Goal: Task Accomplishment & Management: Manage account settings

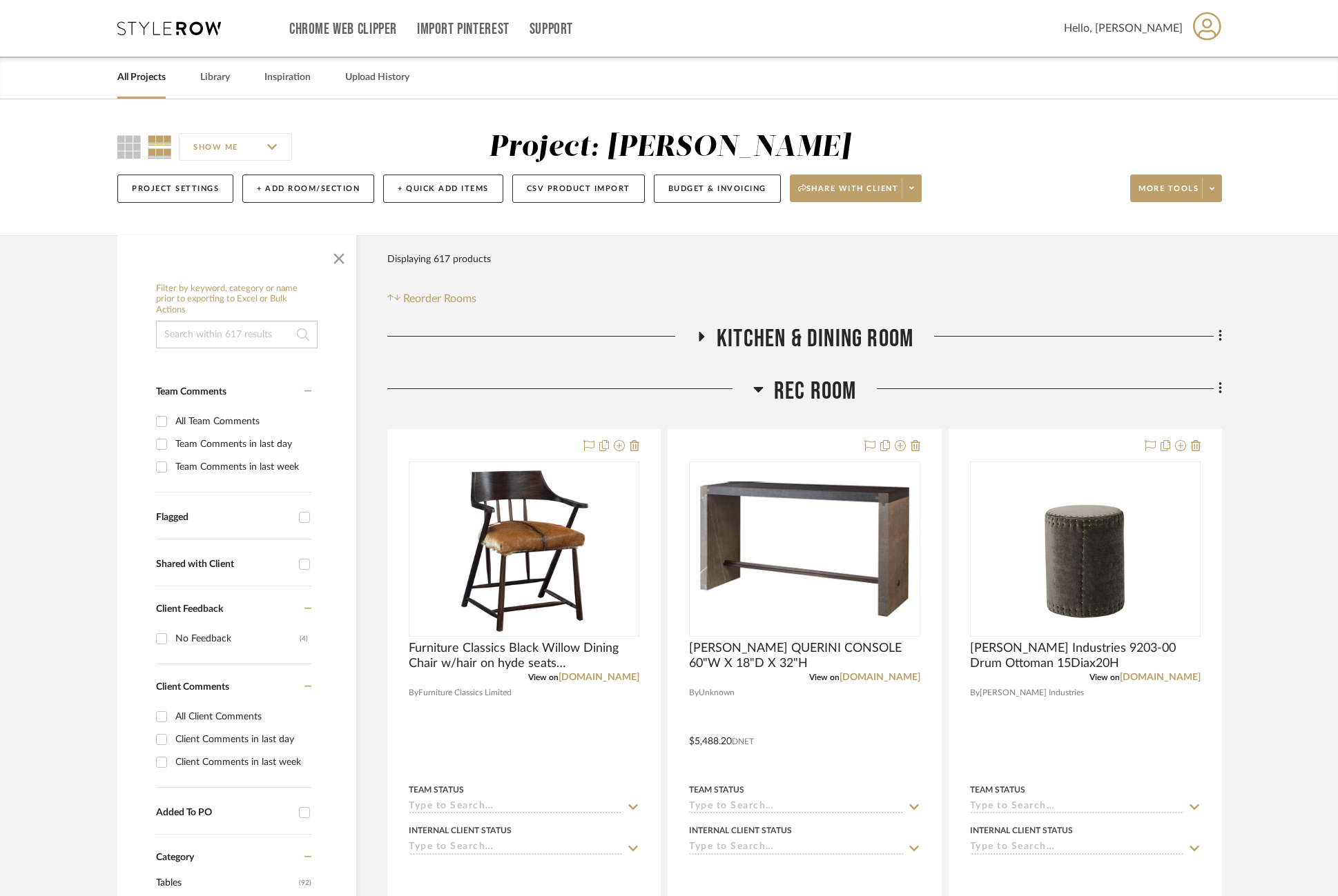
click at [149, 75] on link "All Projects" at bounding box center [141, 78] width 48 height 18
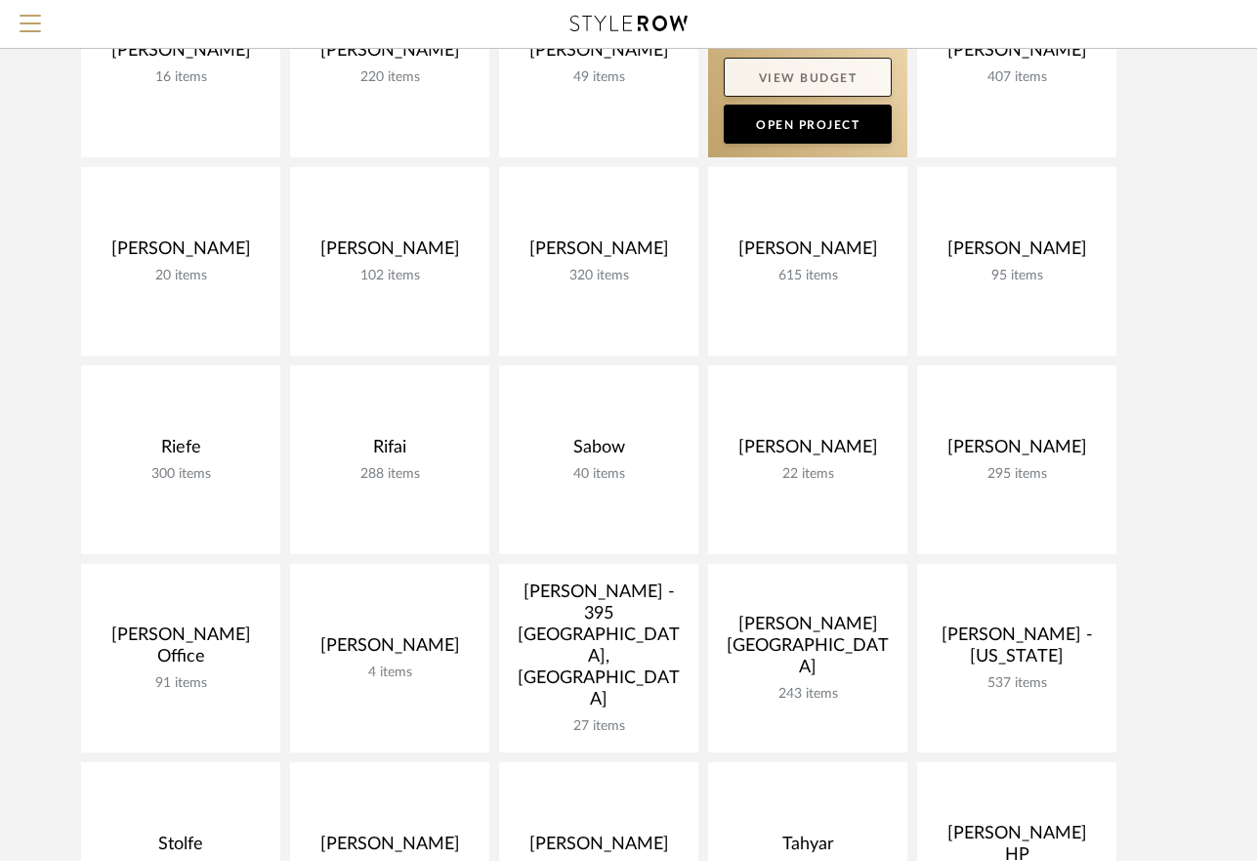
scroll to position [906, 0]
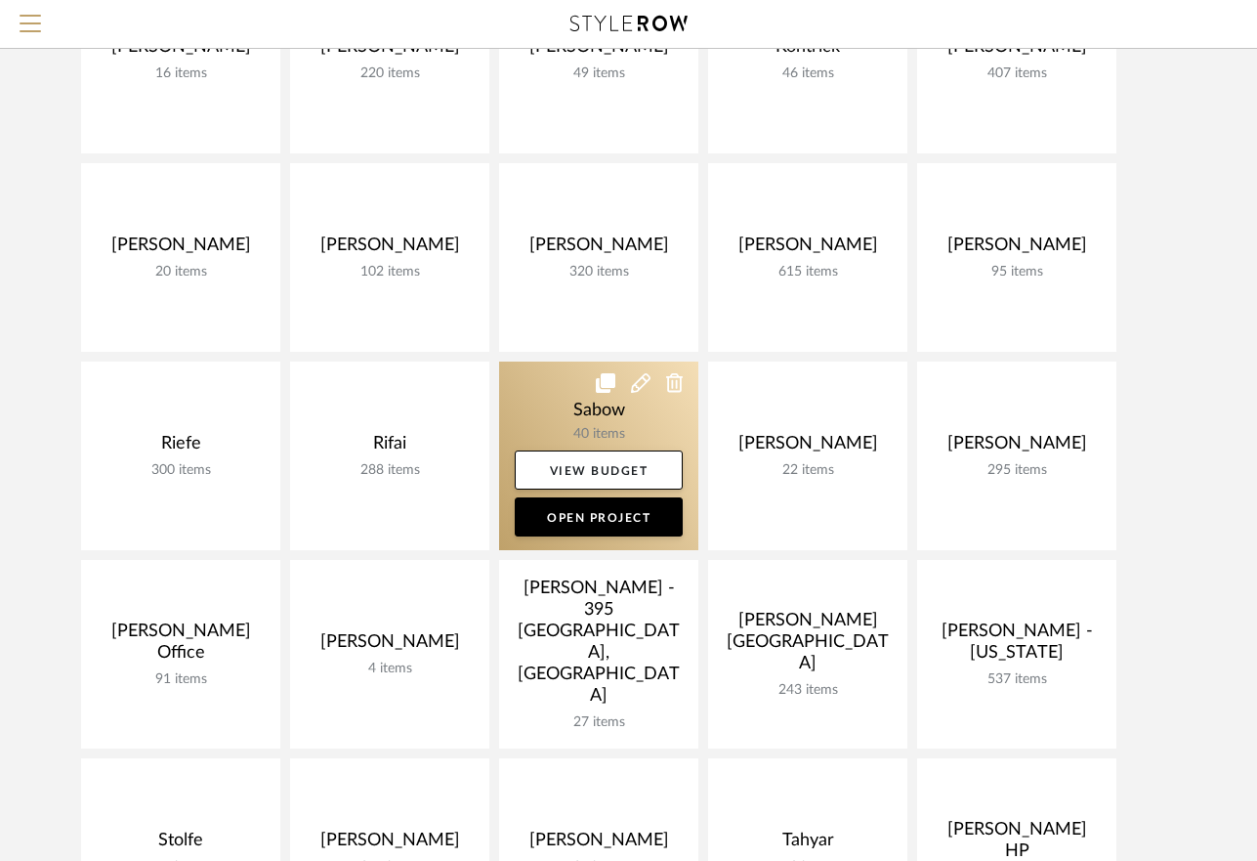
click at [606, 407] on link at bounding box center [598, 456] width 199 height 189
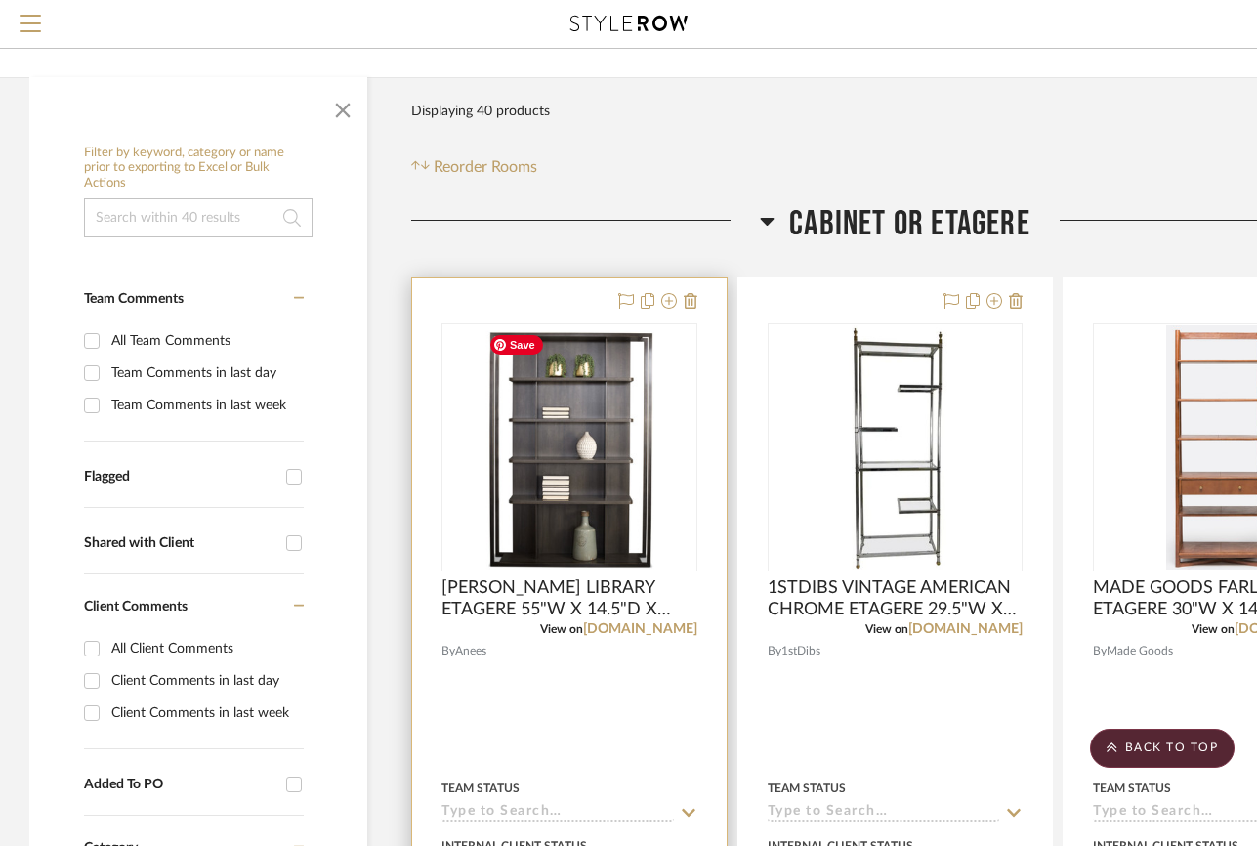
scroll to position [159, 0]
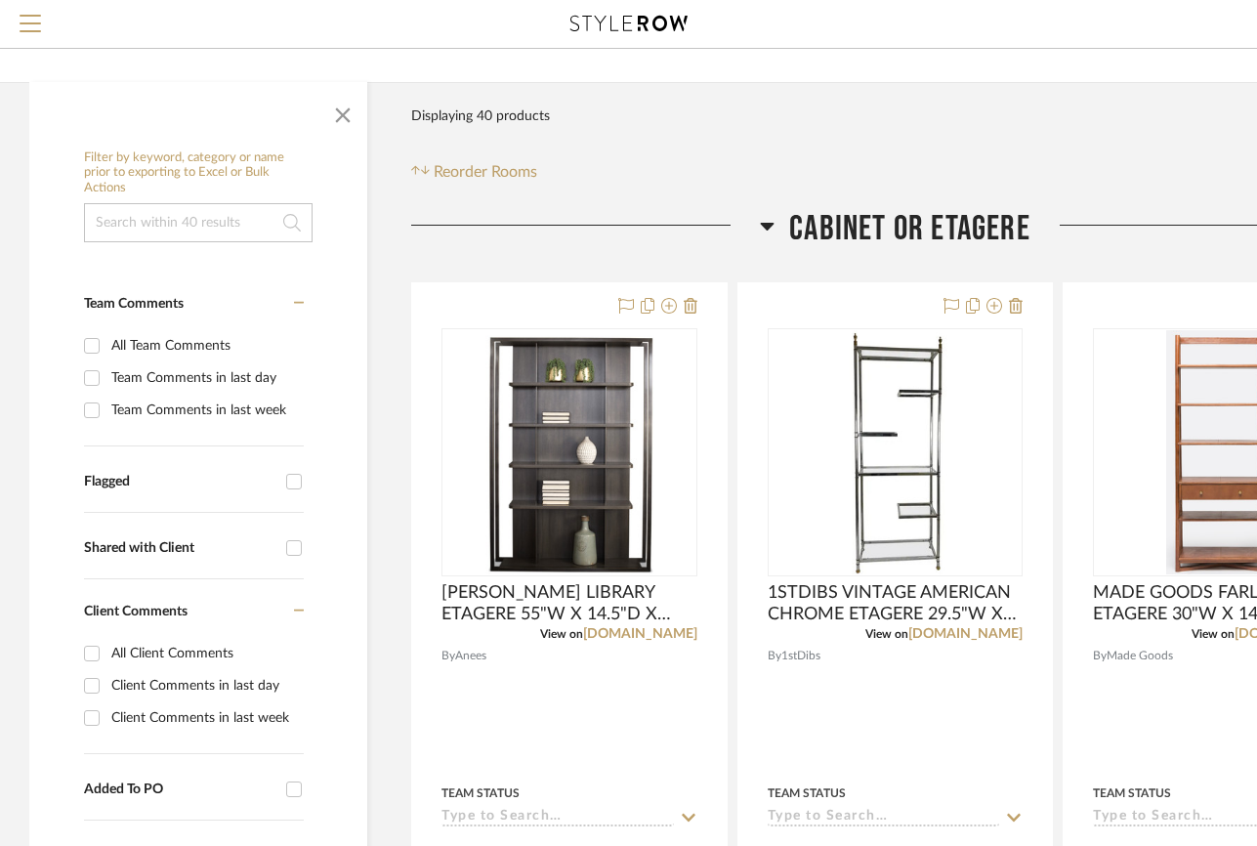
click at [758, 222] on div at bounding box center [585, 233] width 349 height 50
click at [766, 222] on icon at bounding box center [767, 225] width 15 height 23
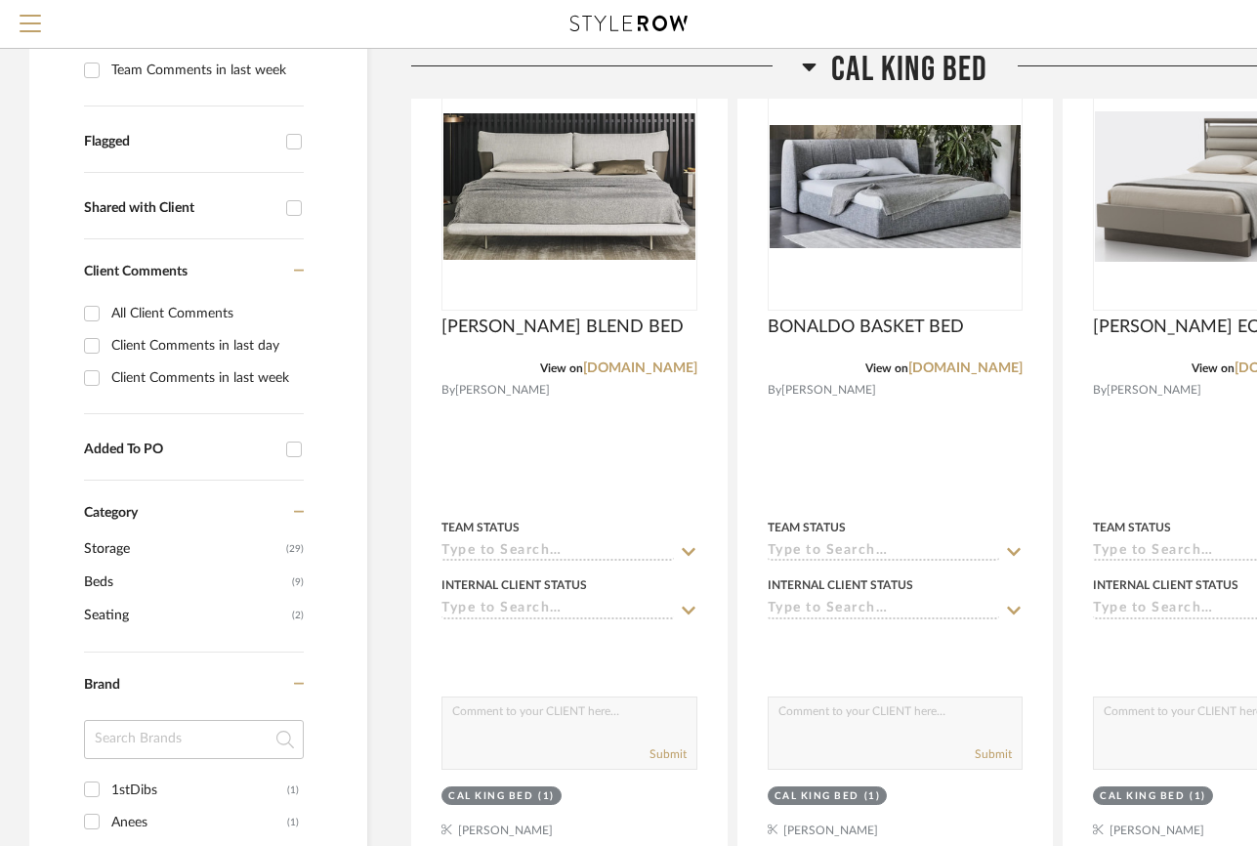
scroll to position [558, 0]
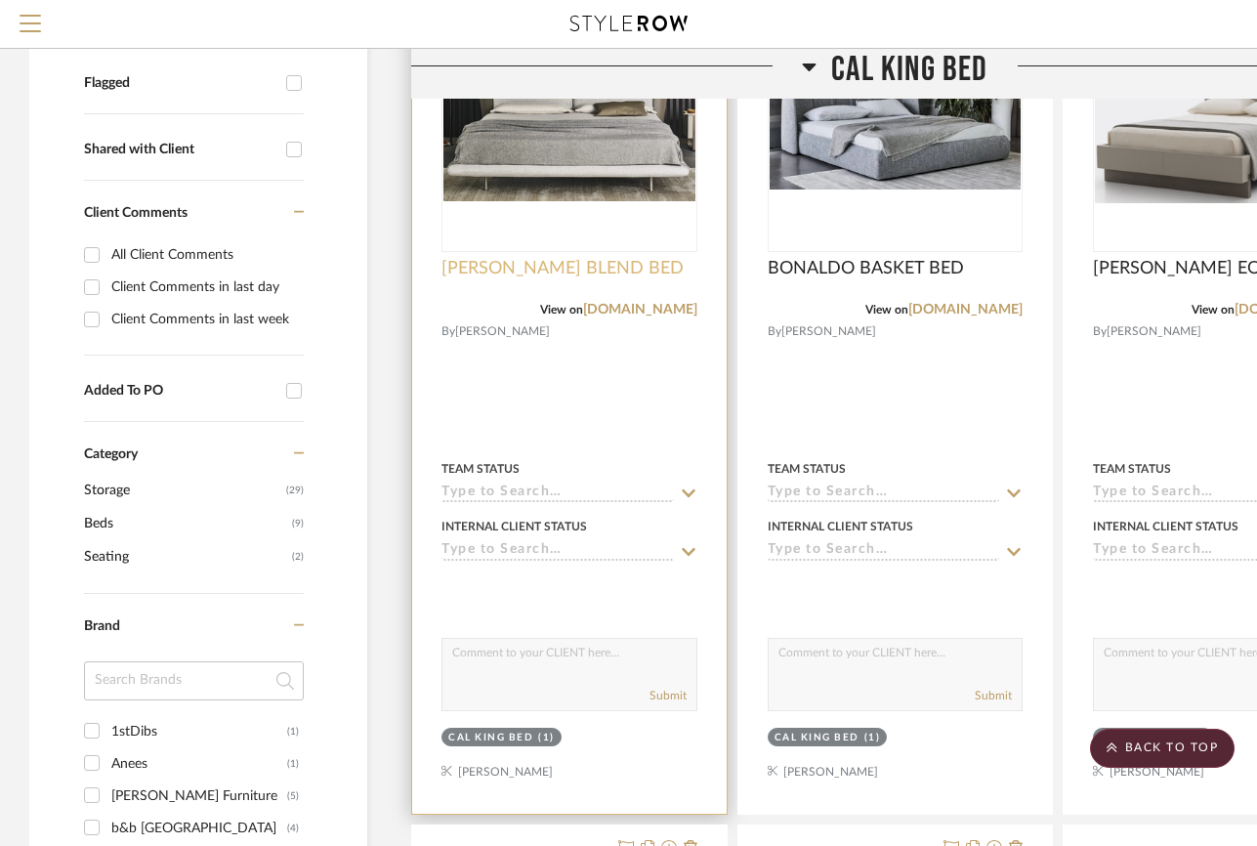
click at [604, 267] on span "[PERSON_NAME] BLEND BED" at bounding box center [563, 268] width 242 height 21
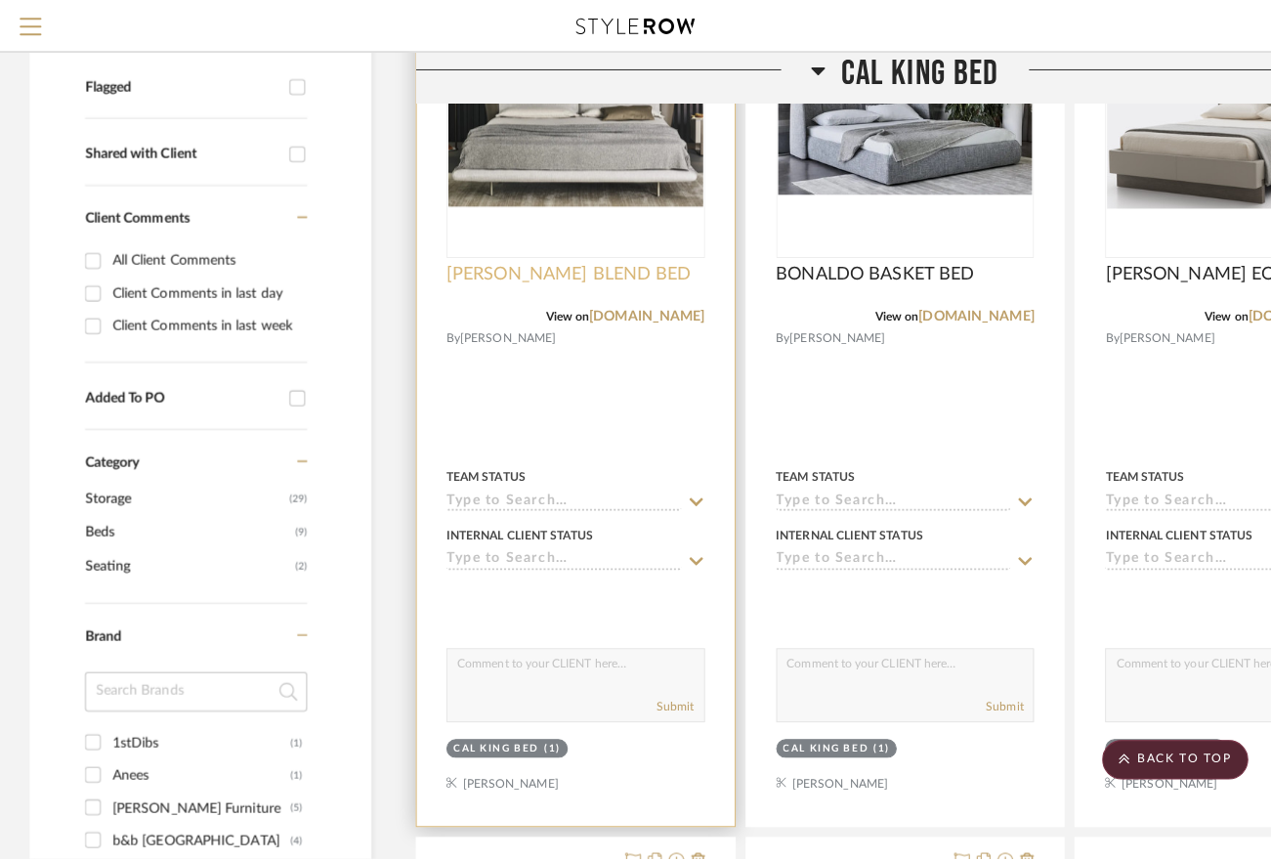
scroll to position [0, 0]
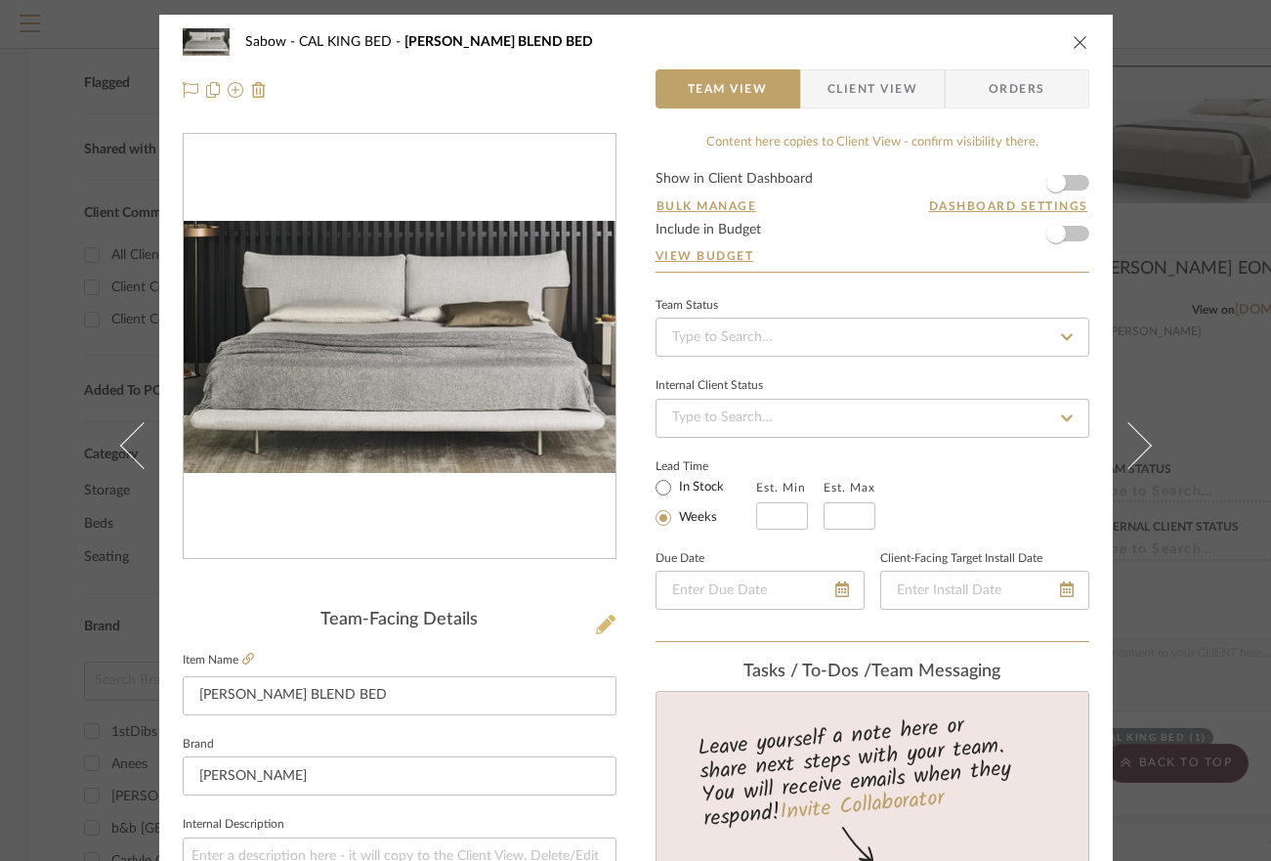
click at [600, 621] on icon at bounding box center [606, 625] width 20 height 20
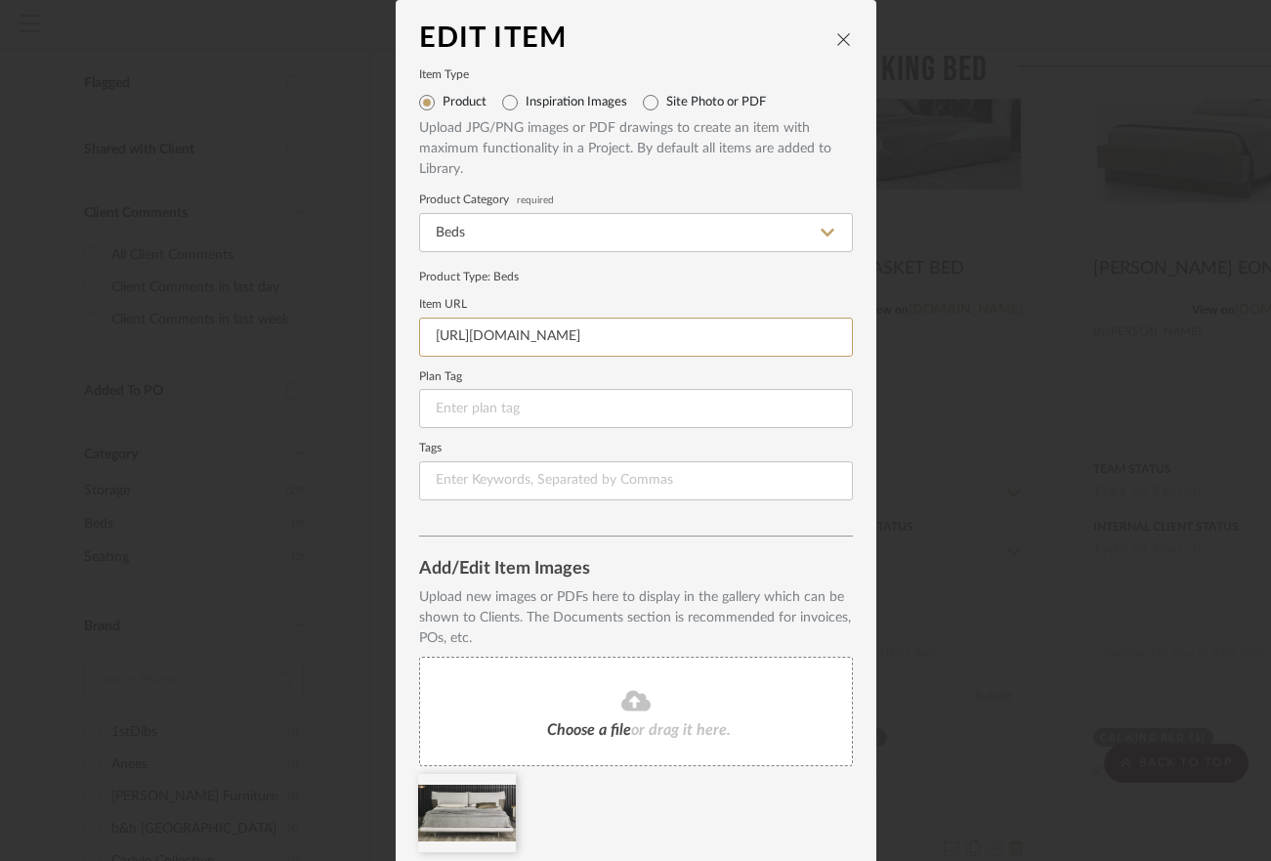
scroll to position [0, 419]
drag, startPoint x: 424, startPoint y: 330, endPoint x: 865, endPoint y: 340, distance: 440.8
click at [865, 340] on dialog-content "Edit Item Item Type Product Inspiration Images Site Photo or PDF Upload JPG/PNG…" at bounding box center [636, 465] width 481 height 931
paste input "https://www.jessechicago.com/blend-beds"
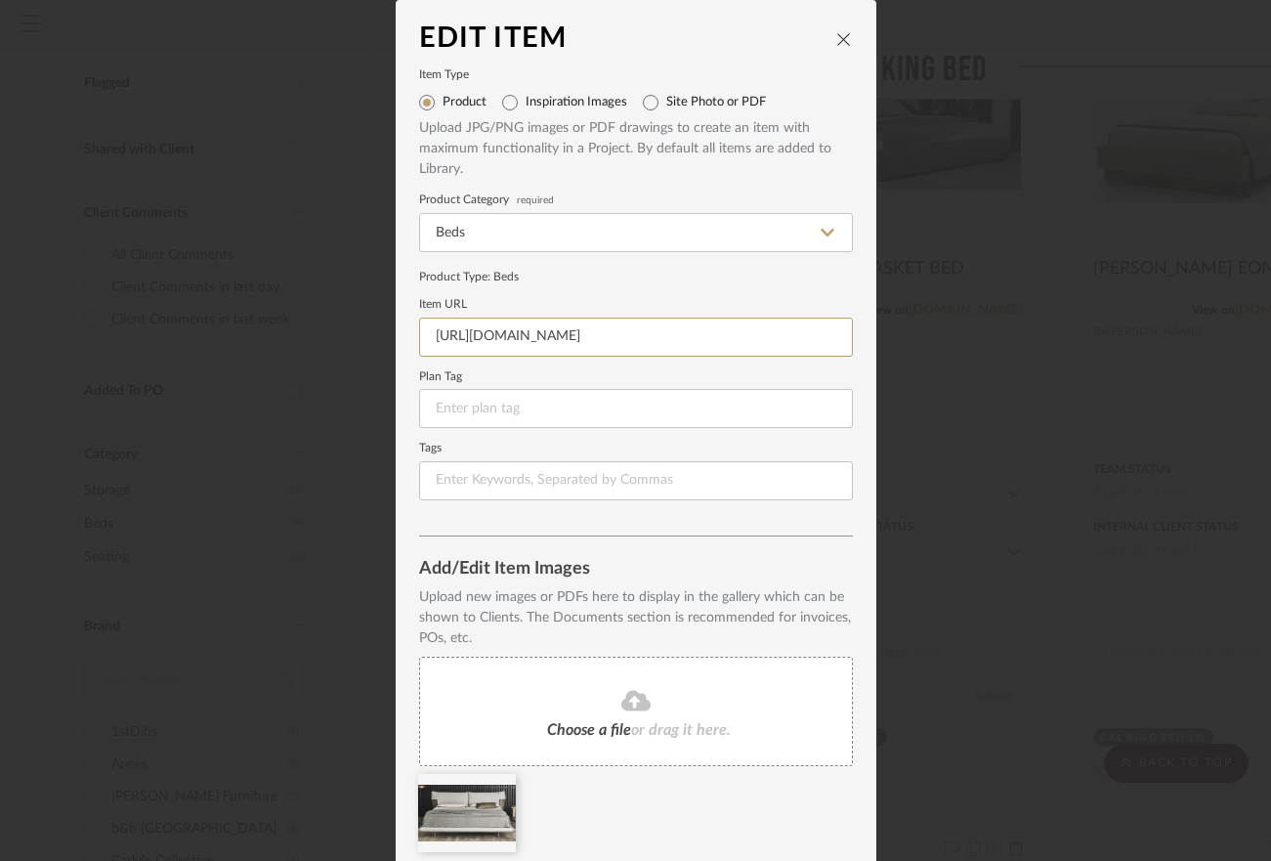
type input "https://www.jessechicago.com/blend-beds"
click at [837, 40] on icon "close" at bounding box center [844, 39] width 16 height 16
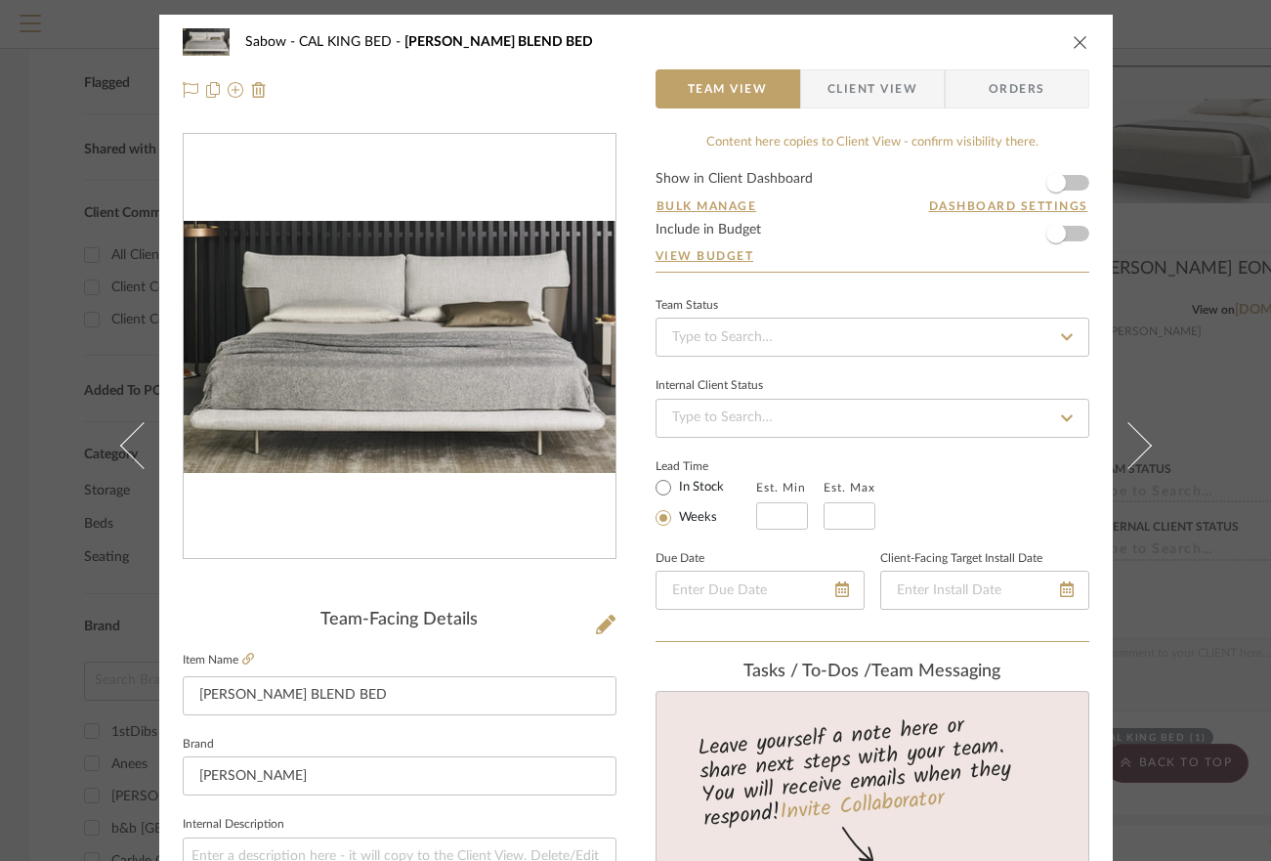
click at [1074, 39] on icon "close" at bounding box center [1081, 42] width 16 height 16
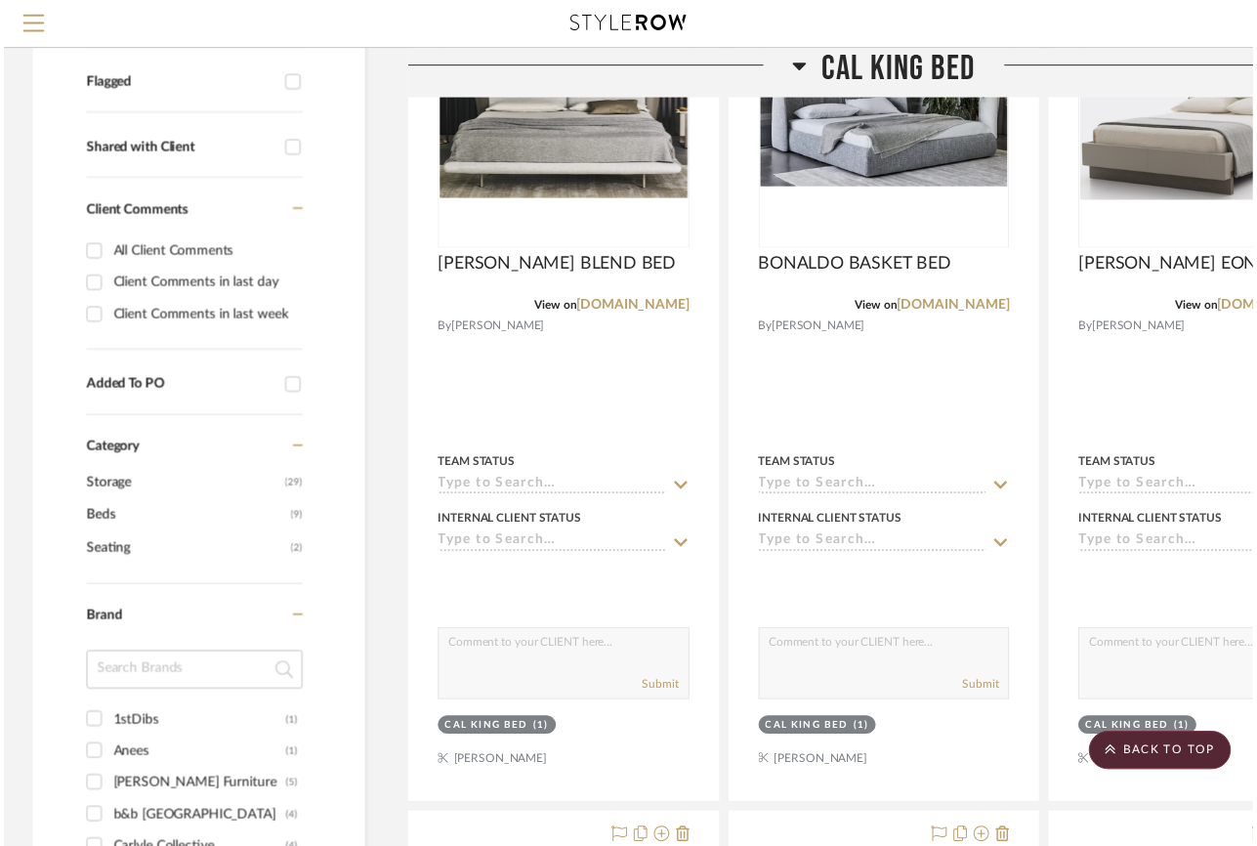
scroll to position [558, 0]
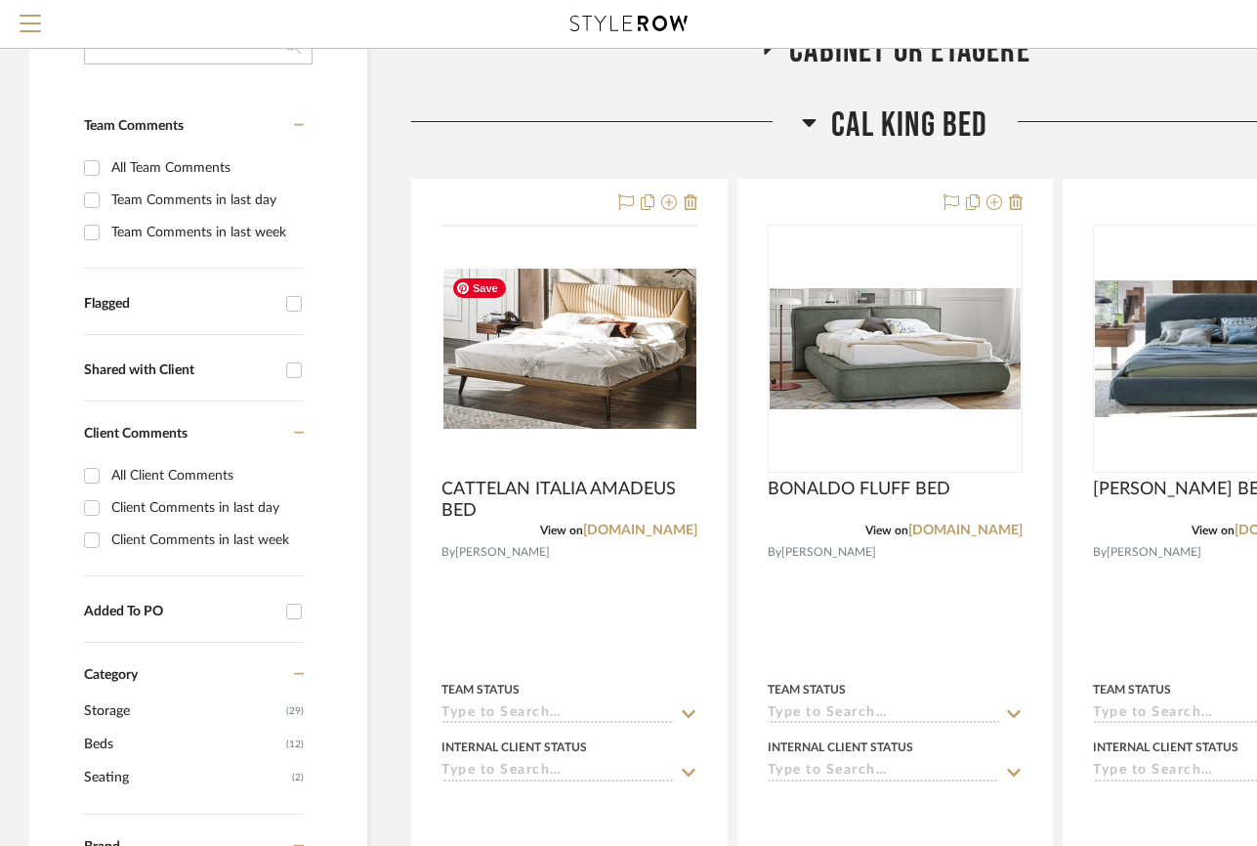
scroll to position [339, 0]
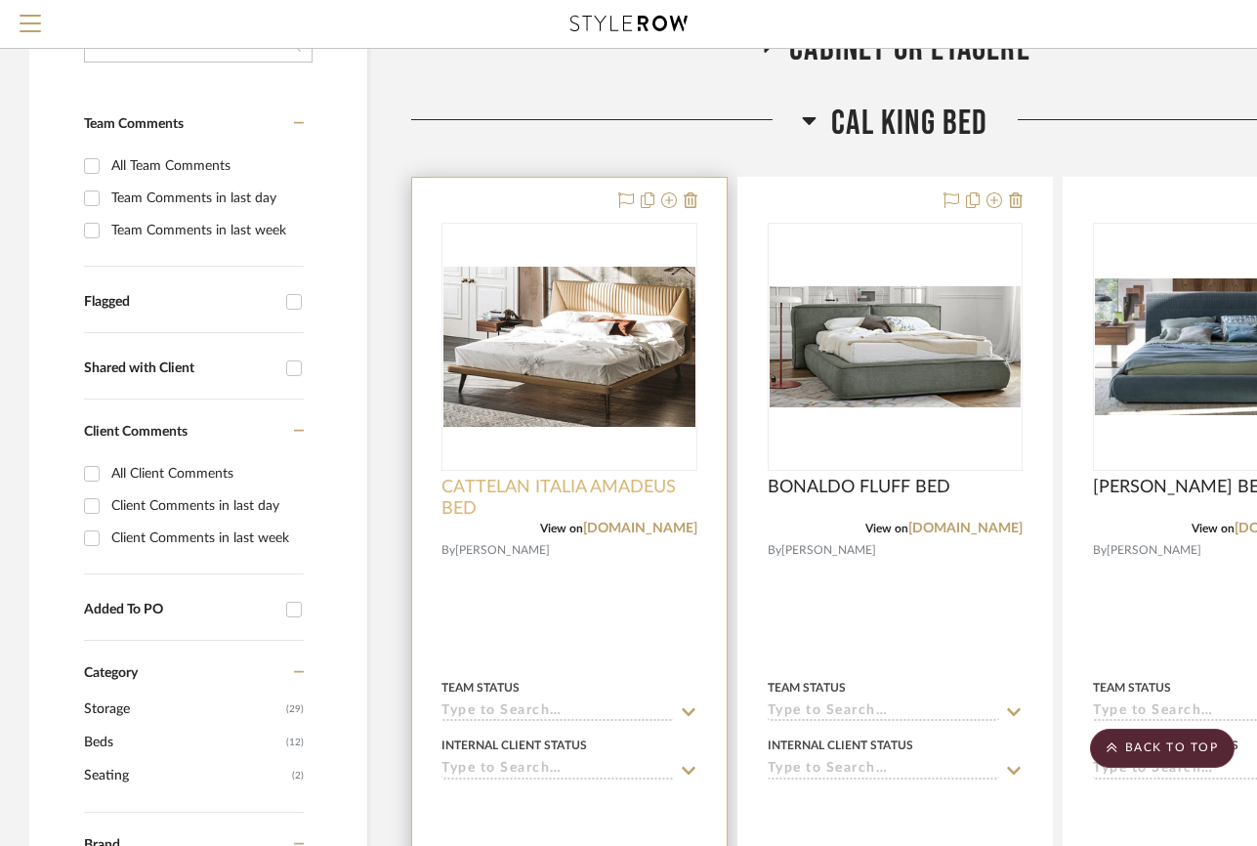
click at [613, 485] on span "CATTELAN ITALIA AMADEUS BED" at bounding box center [570, 498] width 256 height 43
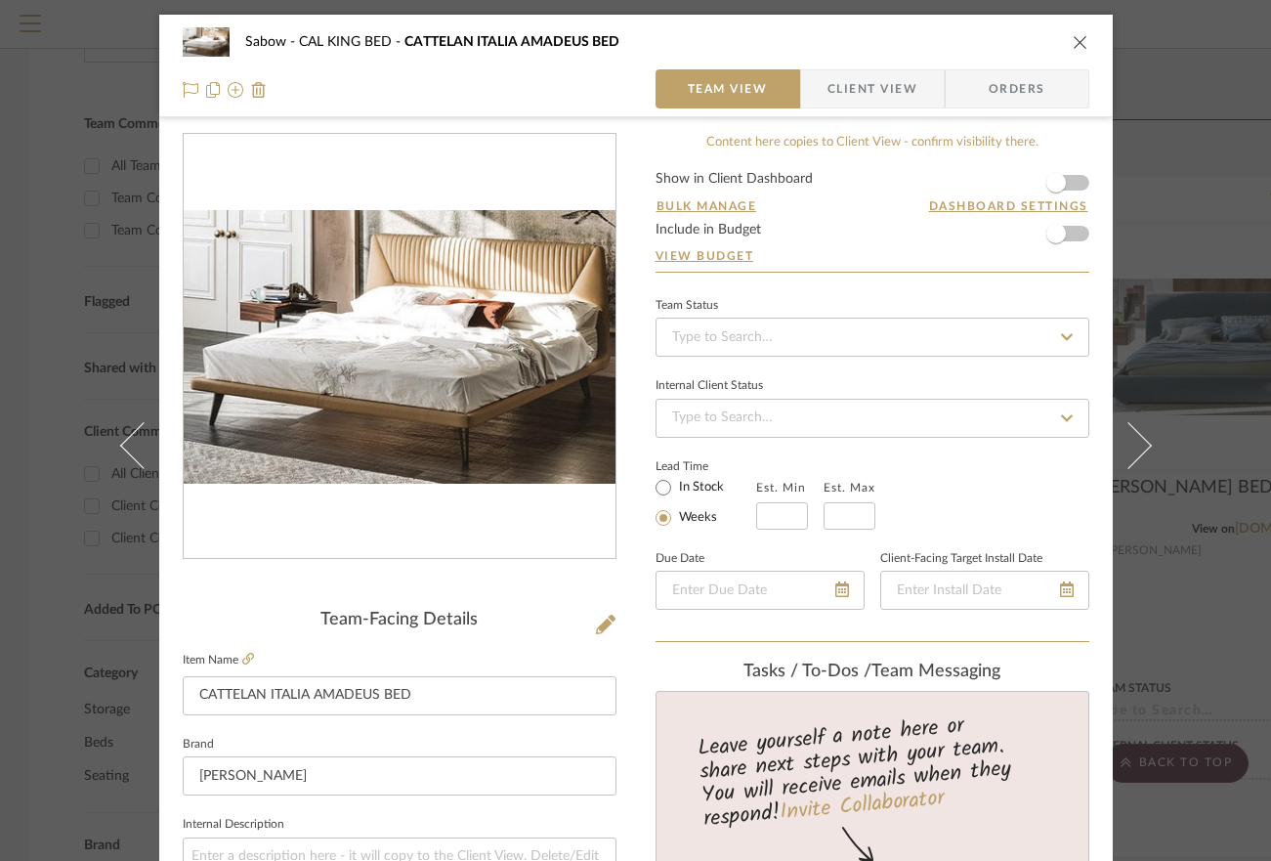
scroll to position [71, 0]
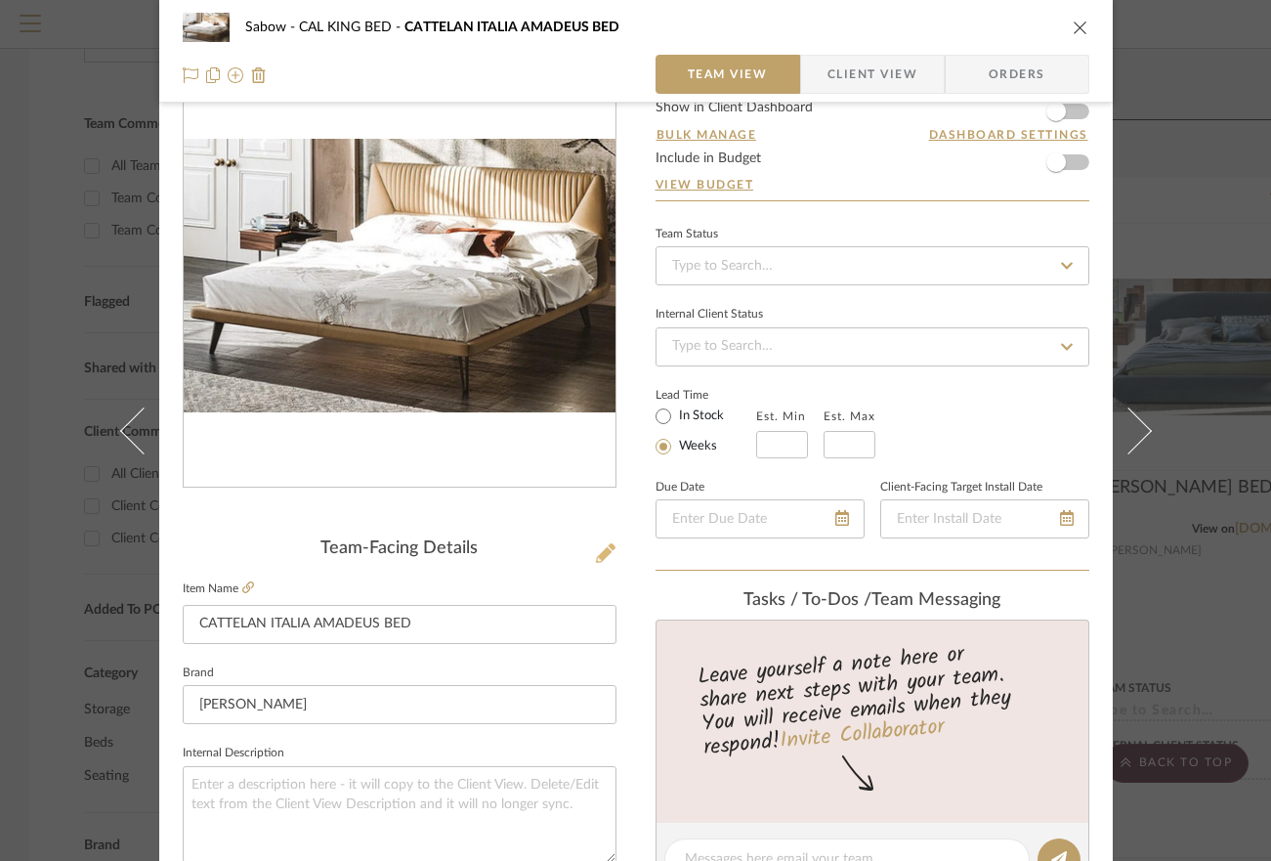
click at [599, 540] on button at bounding box center [605, 553] width 21 height 31
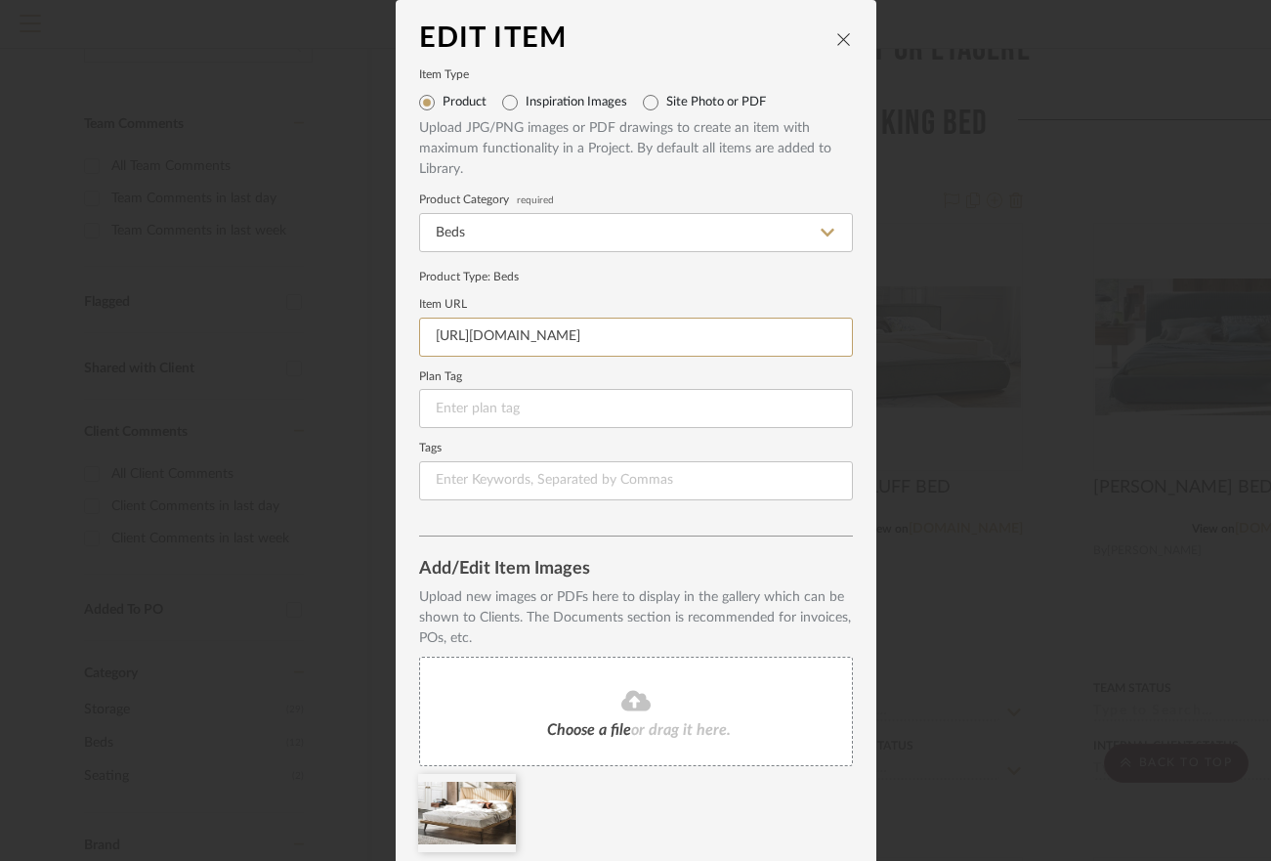
scroll to position [0, 447]
drag, startPoint x: 428, startPoint y: 335, endPoint x: 902, endPoint y: 336, distance: 473.9
click at [902, 336] on div "Edit Item Item Type Product Inspiration Images Site Photo or PDF Upload JPG/PNG…" at bounding box center [635, 430] width 1271 height 861
paste input "https://www.jessechicago.com/amadeus"
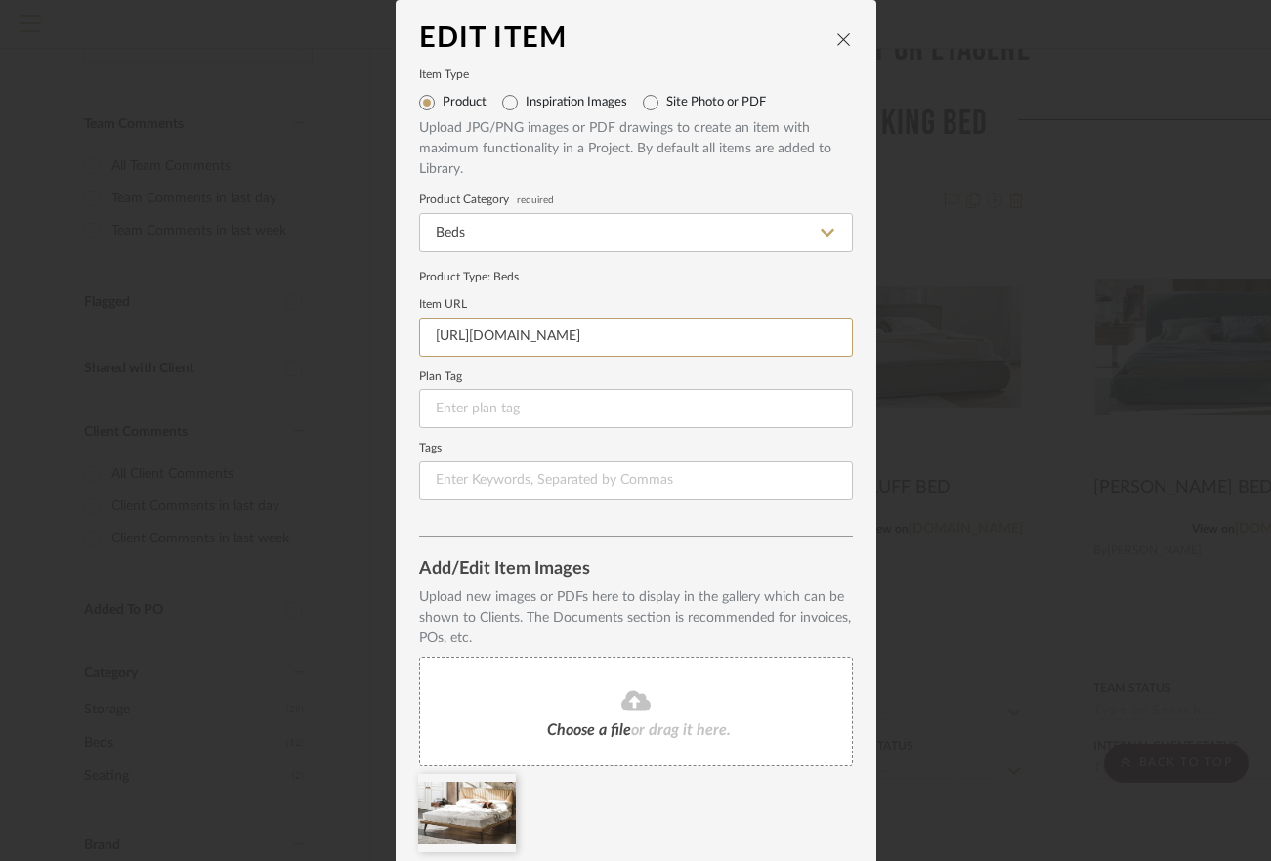
type input "https://www.jessechicago.com/amadeus"
click at [838, 39] on icon "close" at bounding box center [844, 39] width 16 height 16
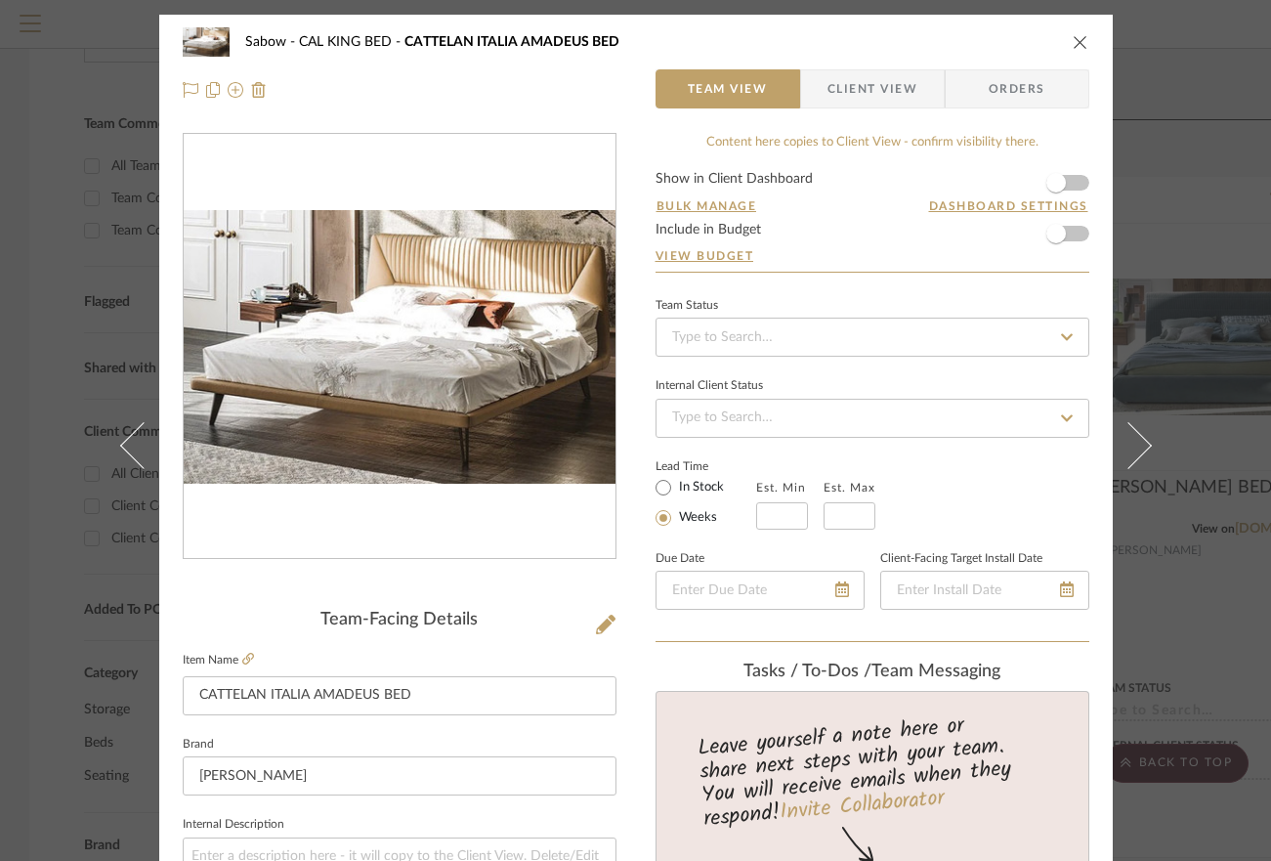
click at [1078, 37] on icon "close" at bounding box center [1081, 42] width 16 height 16
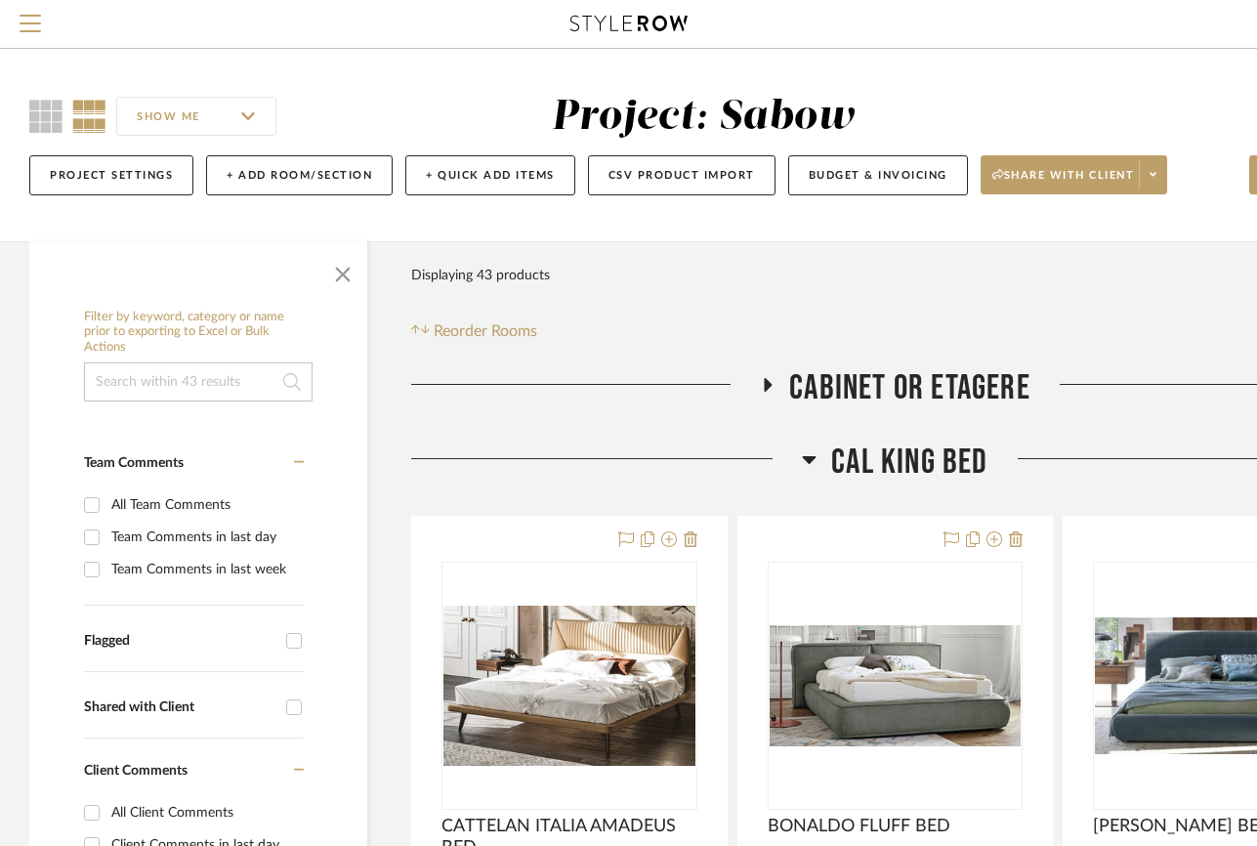
scroll to position [4, 2]
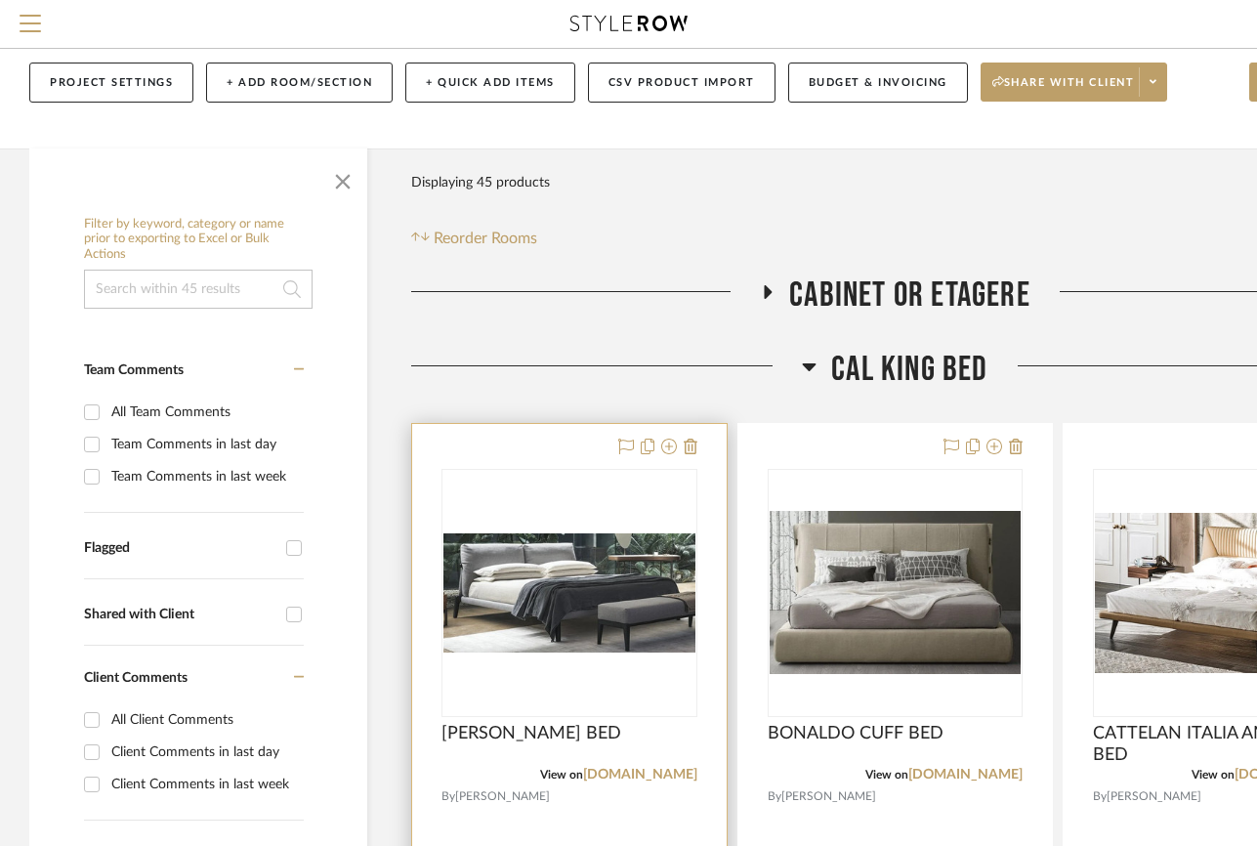
scroll to position [23, 0]
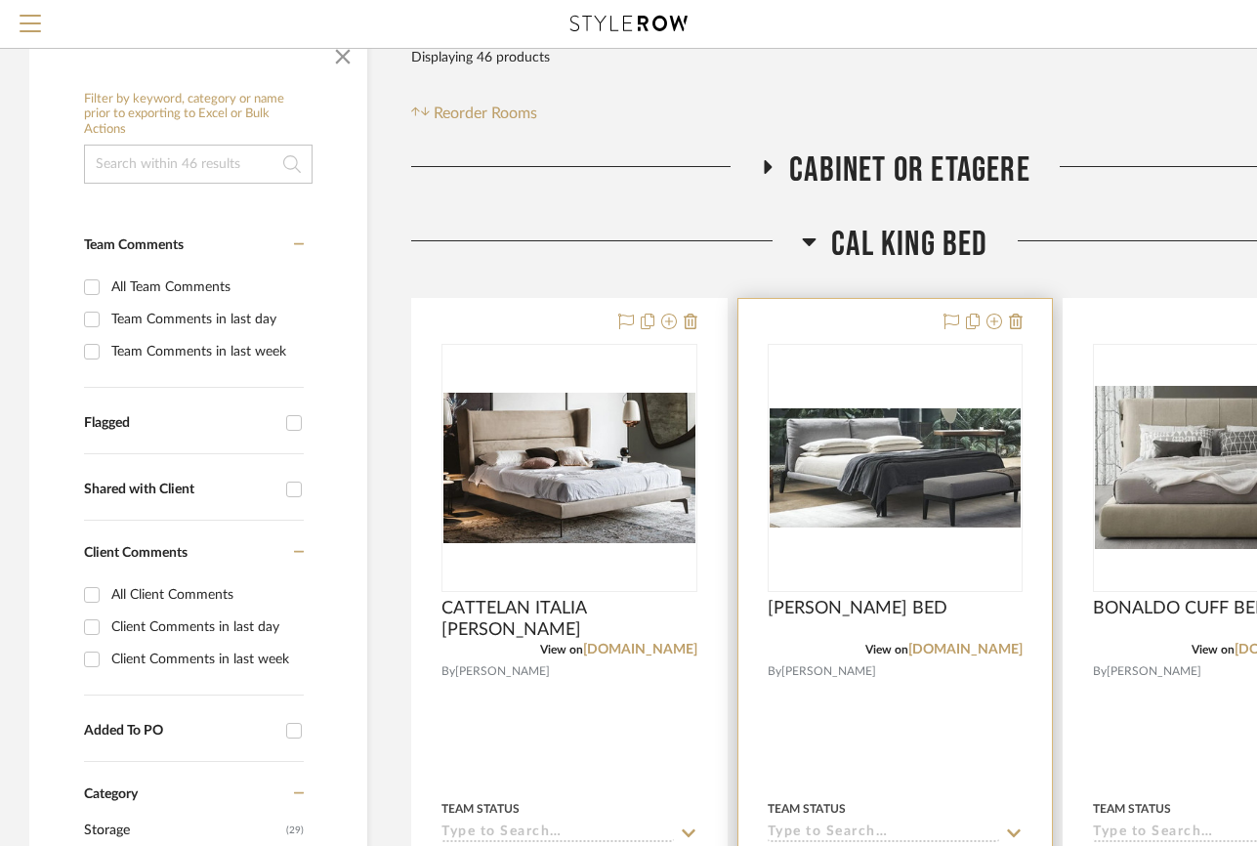
scroll to position [233, 0]
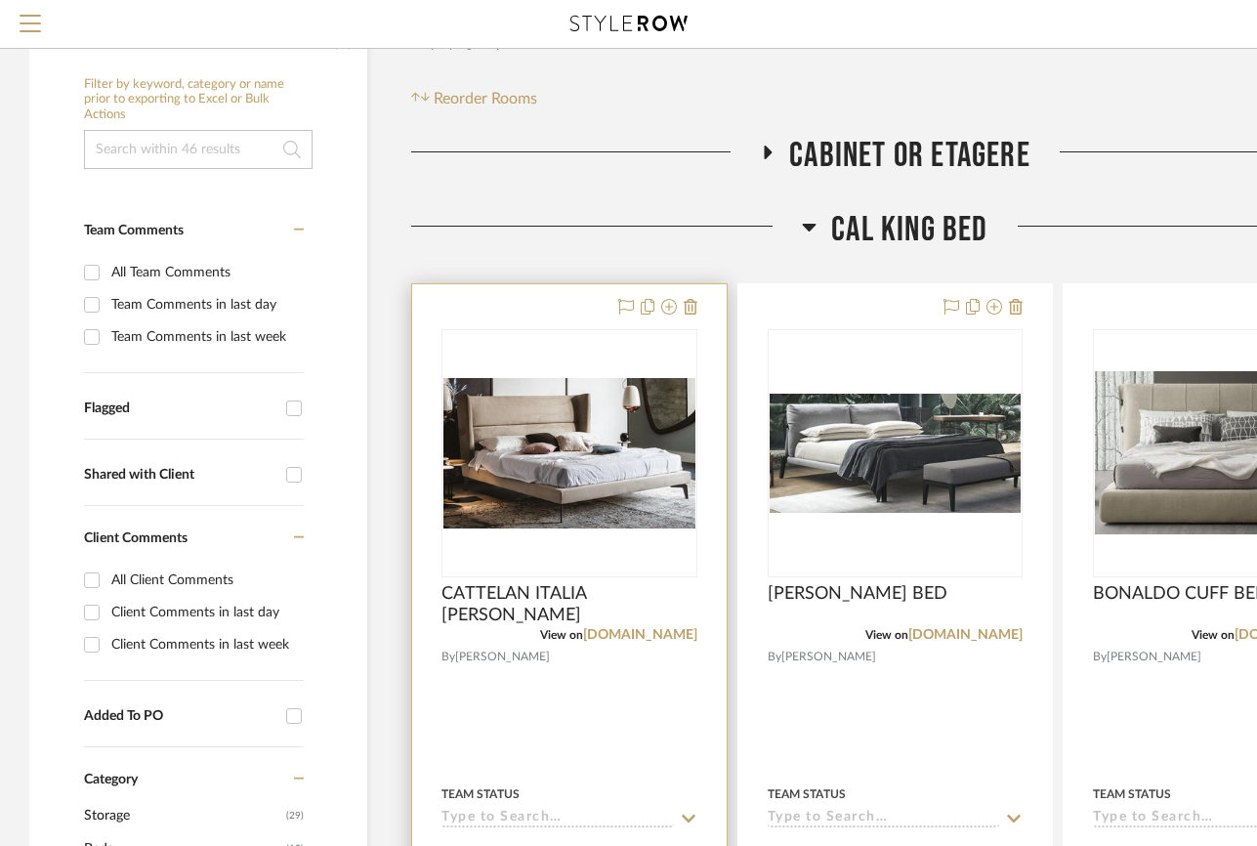
click at [590, 581] on div at bounding box center [569, 711] width 315 height 855
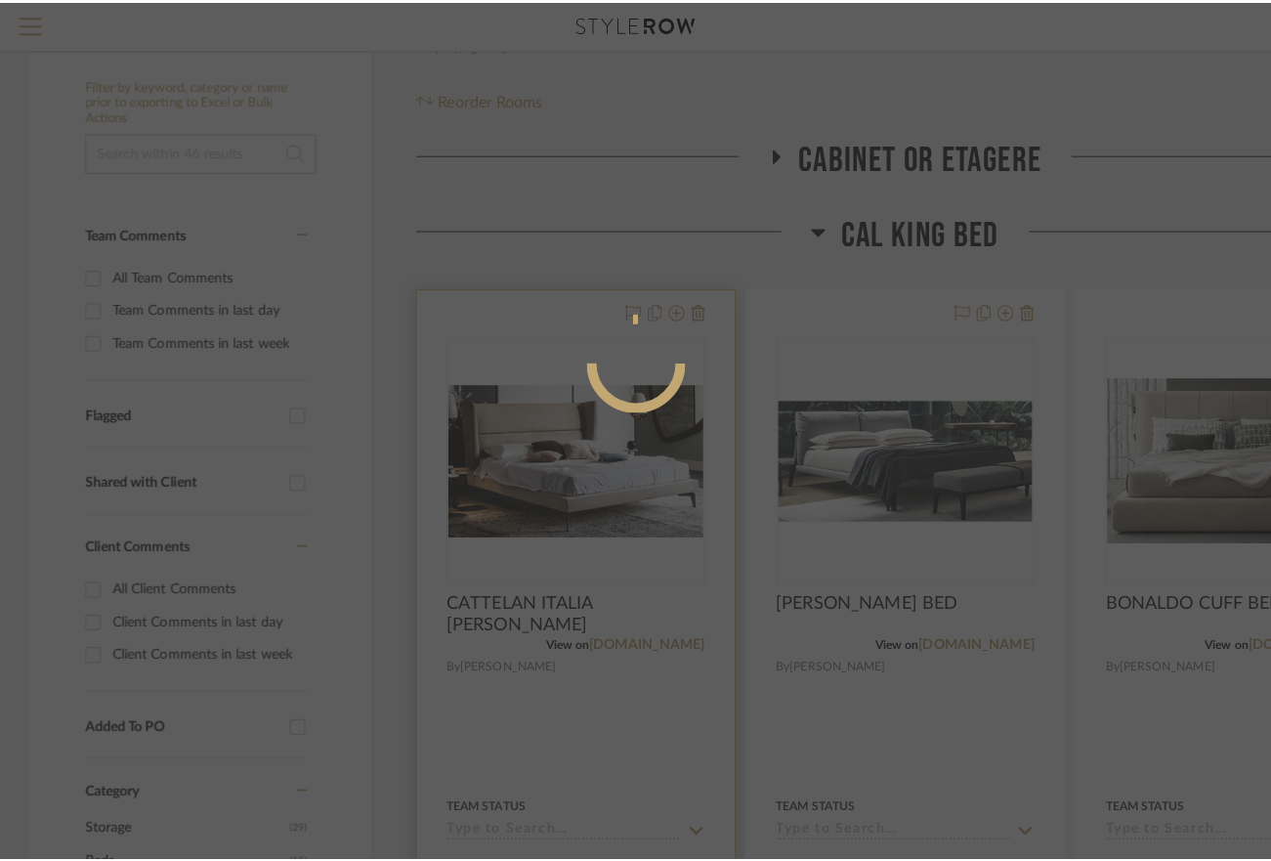
scroll to position [0, 0]
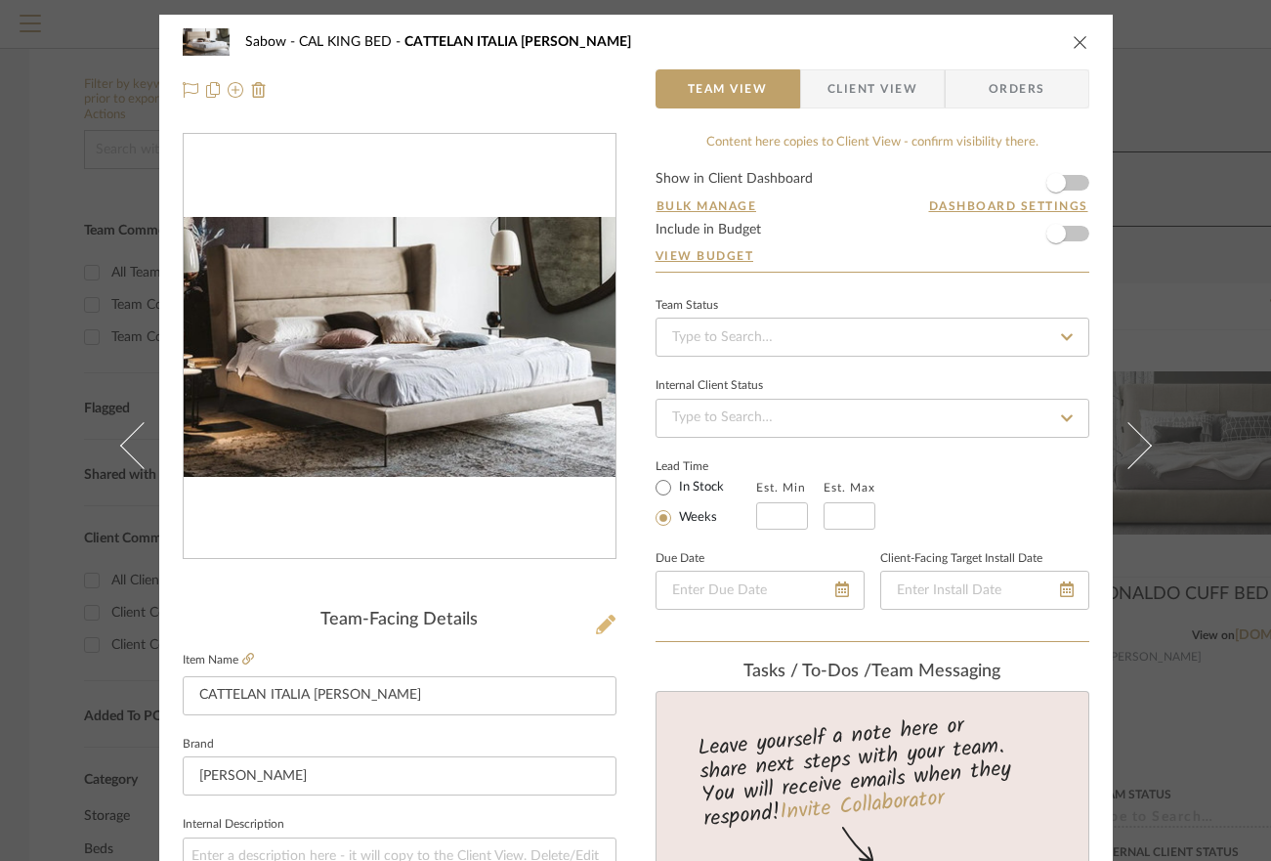
click at [596, 621] on icon at bounding box center [606, 625] width 20 height 20
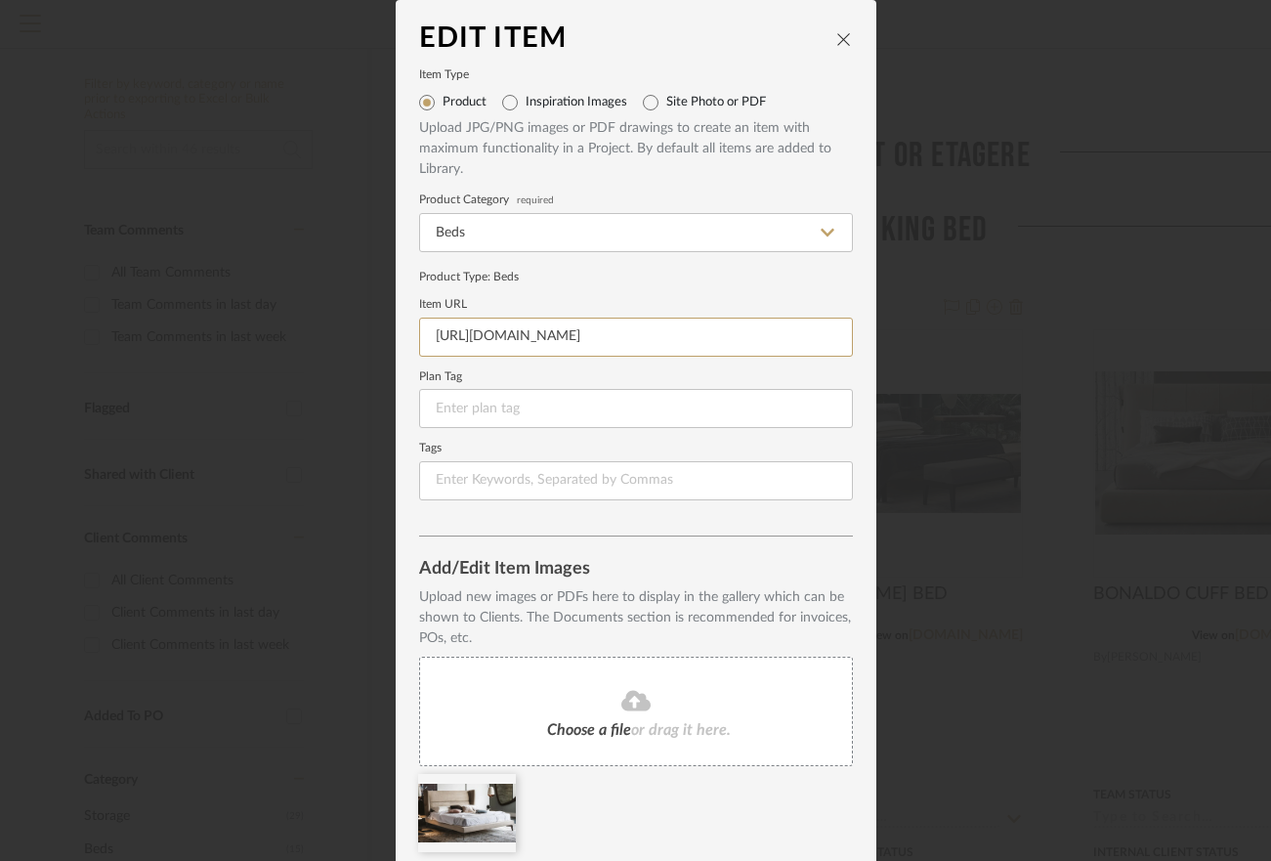
scroll to position [0, 447]
drag, startPoint x: 431, startPoint y: 330, endPoint x: 864, endPoint y: 342, distance: 433.0
click at [864, 342] on dialog-content "Edit Item Item Type Product Inspiration Images Site Photo or PDF Upload JPG/PNG…" at bounding box center [636, 465] width 481 height 931
paste input "[URL][DOMAIN_NAME]"
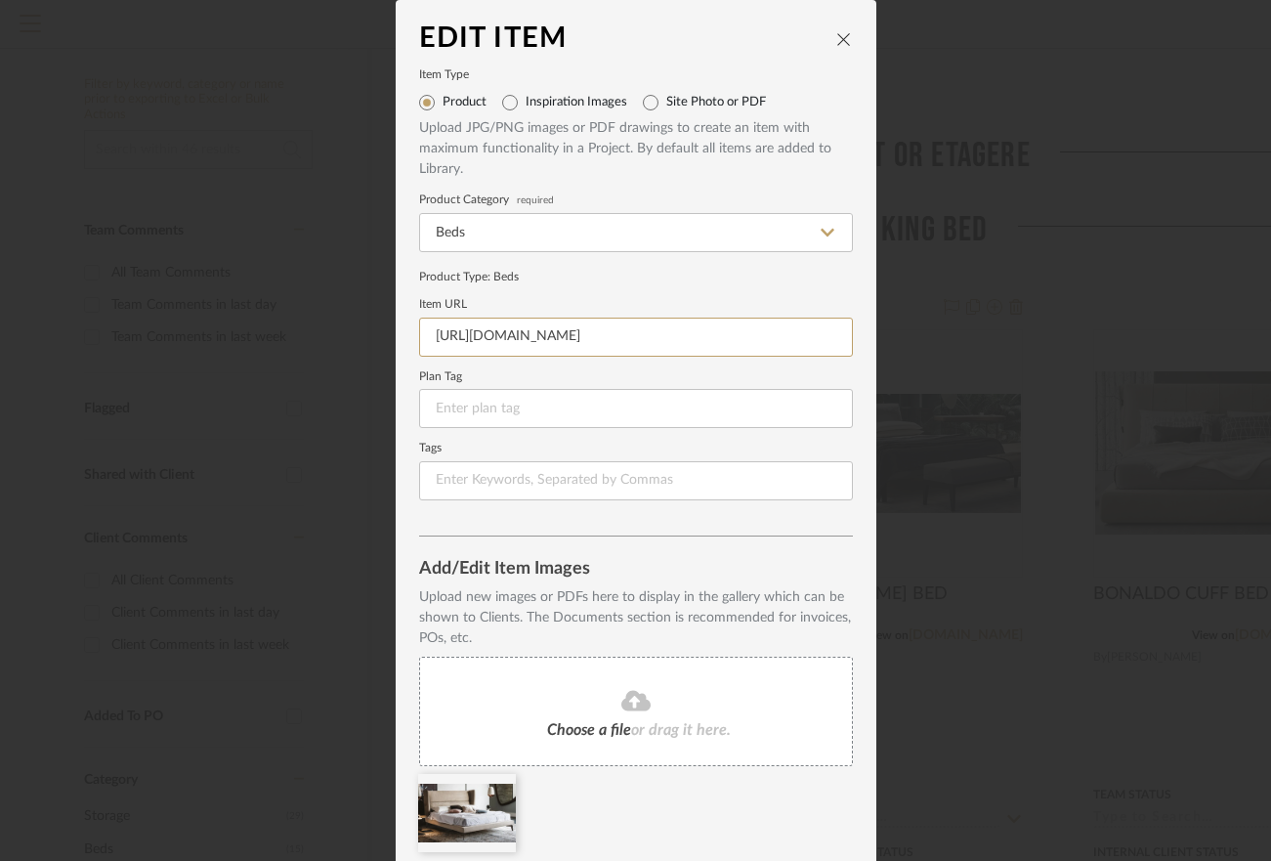
type input "[URL][DOMAIN_NAME]"
click at [839, 41] on icon "close" at bounding box center [844, 39] width 16 height 16
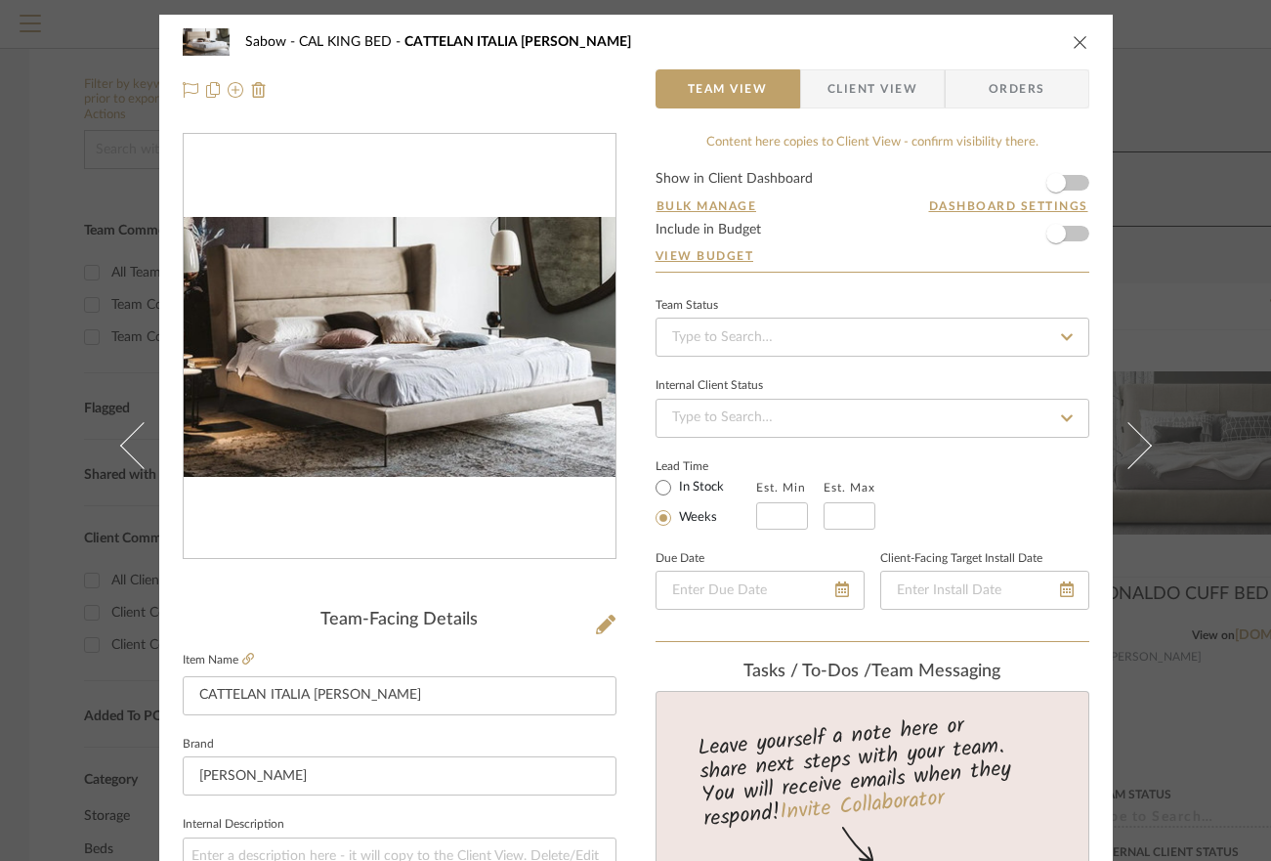
click at [1073, 40] on icon "close" at bounding box center [1081, 42] width 16 height 16
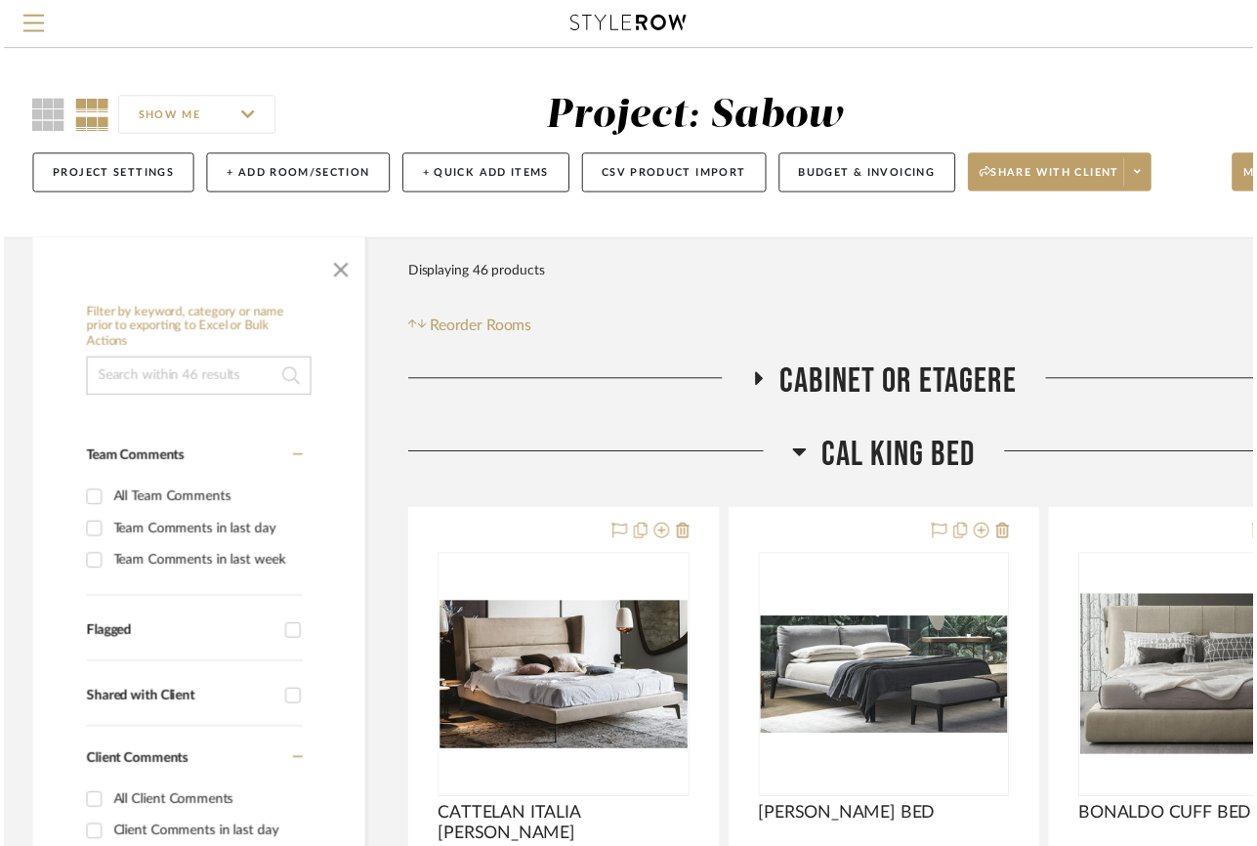
scroll to position [233, 0]
